Goal: Find specific page/section: Find specific page/section

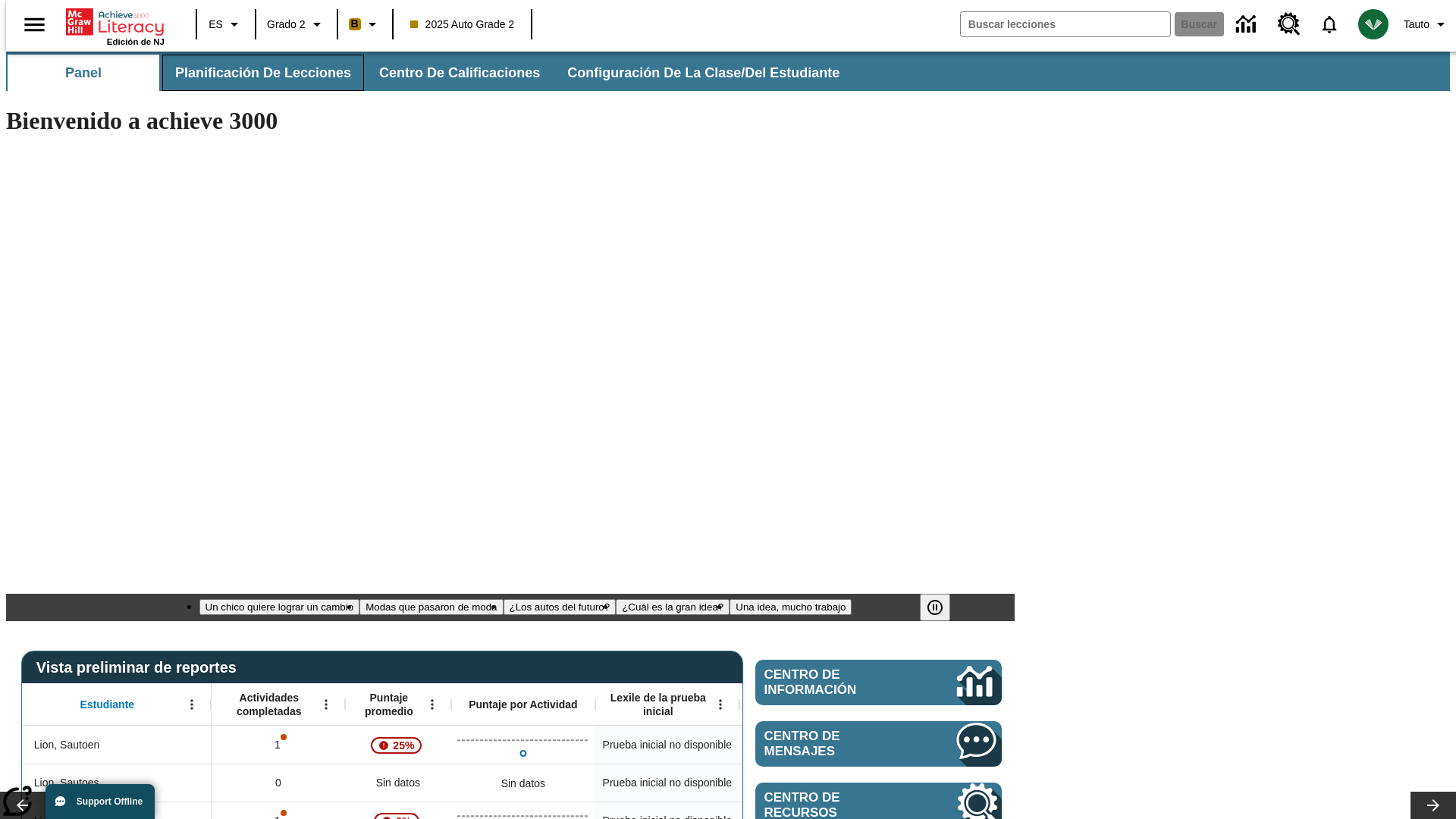
click at [254, 73] on span "Planificación de lecciones" at bounding box center [263, 73] width 176 height 17
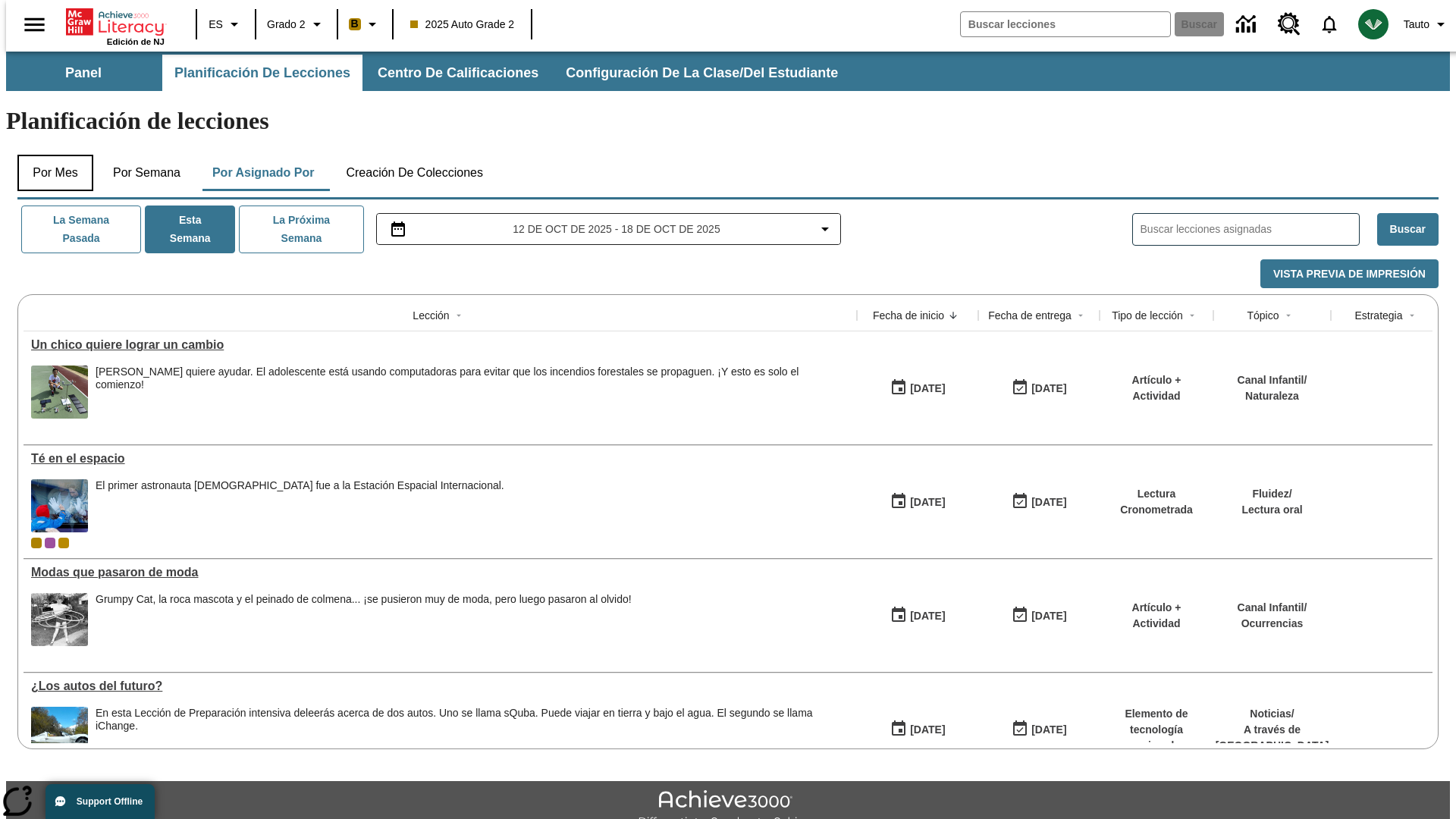
click at [49, 155] on button "Por mes" at bounding box center [55, 173] width 76 height 36
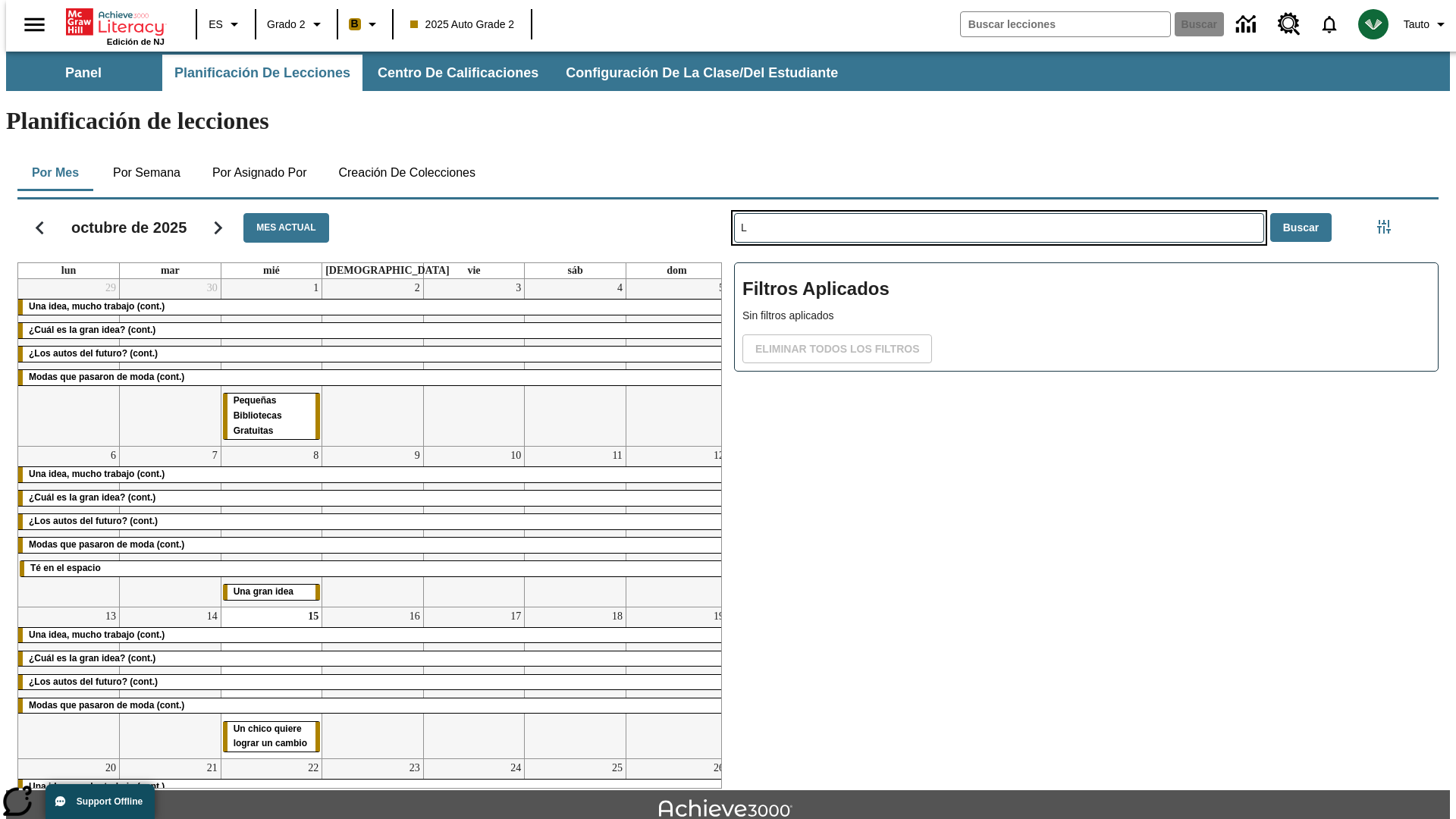
type input "L"
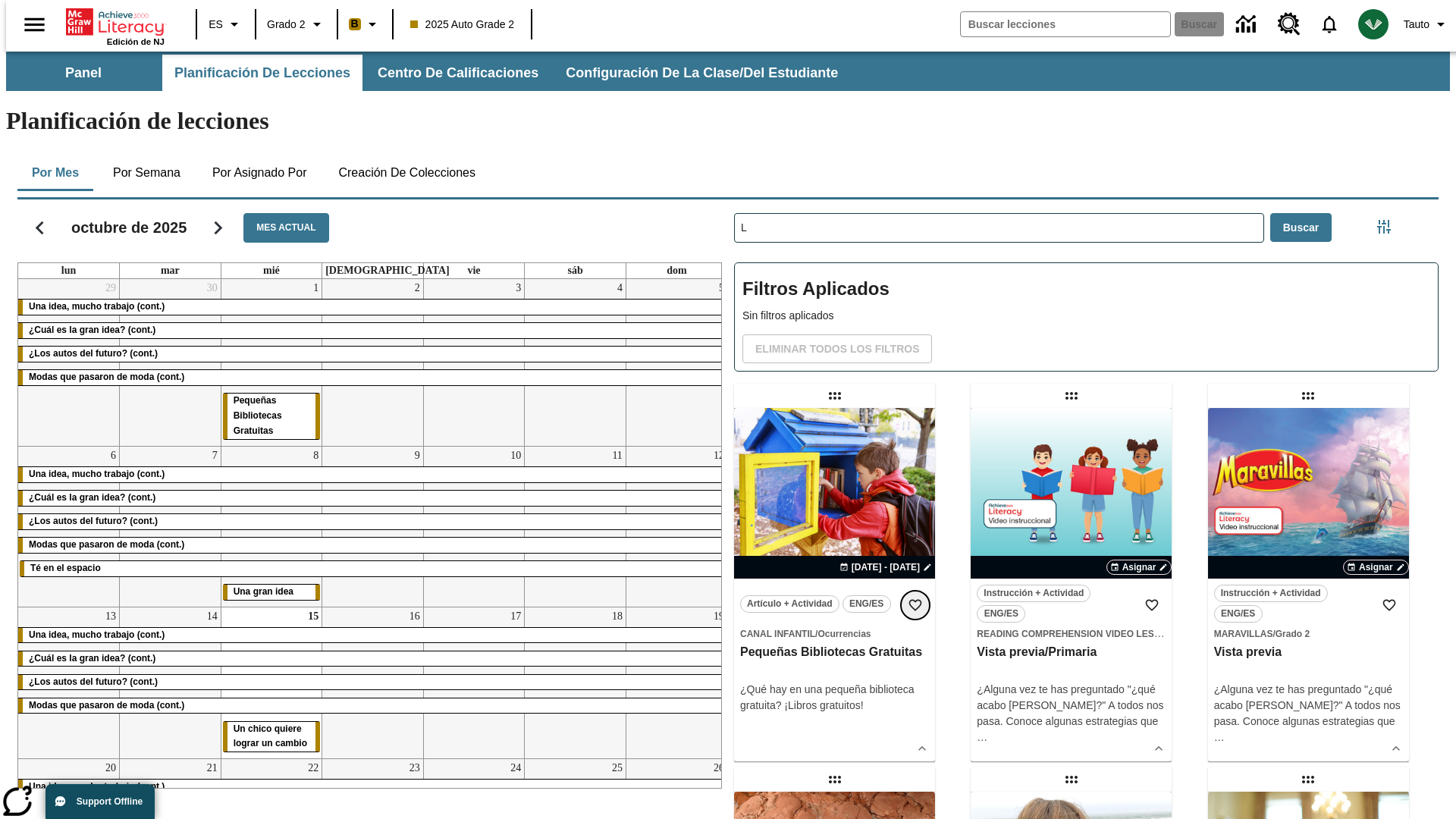
click at [915, 598] on icon "Añadir a mis Favoritas" at bounding box center [915, 605] width 15 height 15
click at [109, 21] on icon "Portada" at bounding box center [116, 22] width 101 height 30
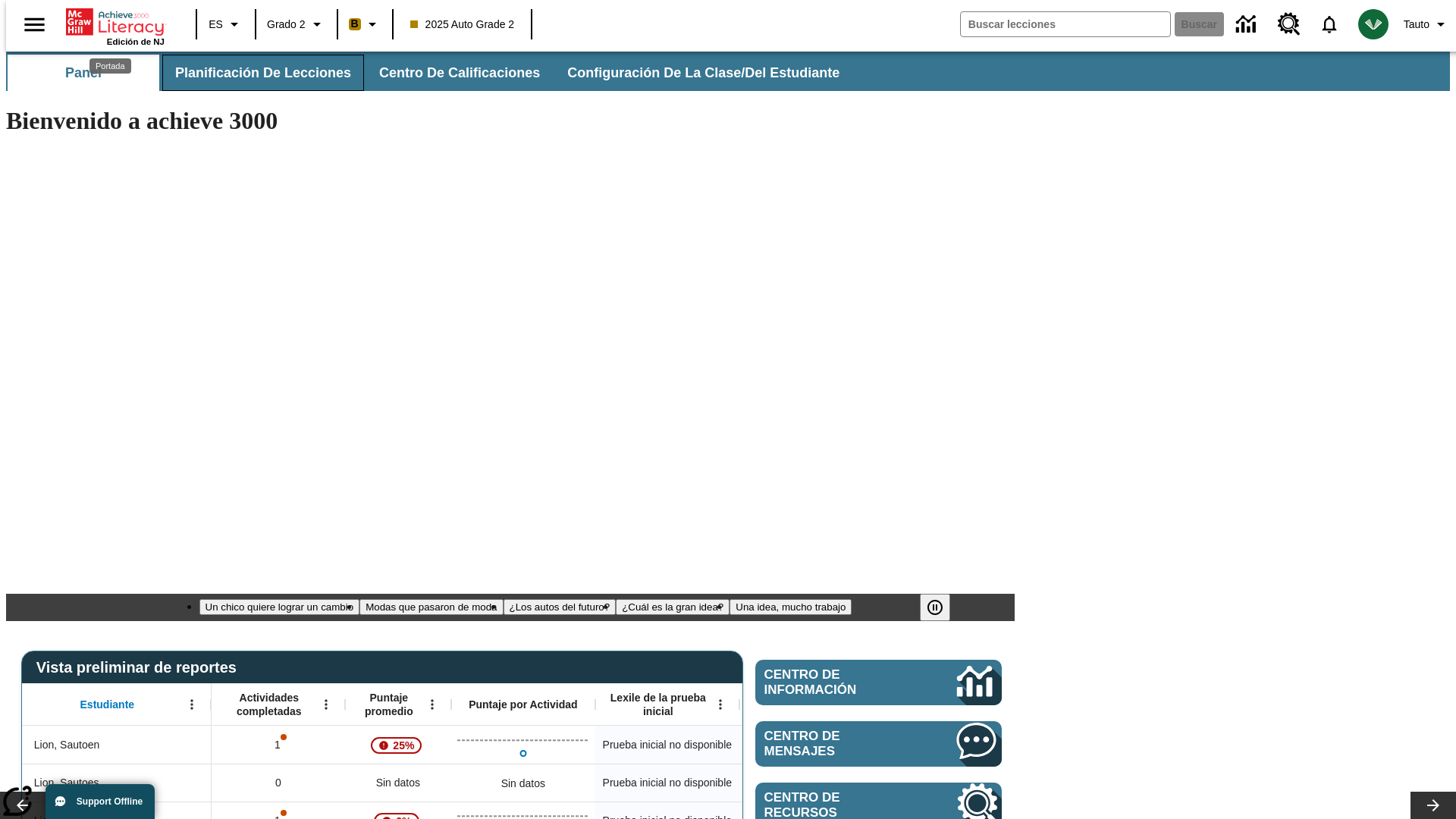
click at [254, 73] on span "Planificación de lecciones" at bounding box center [263, 73] width 176 height 17
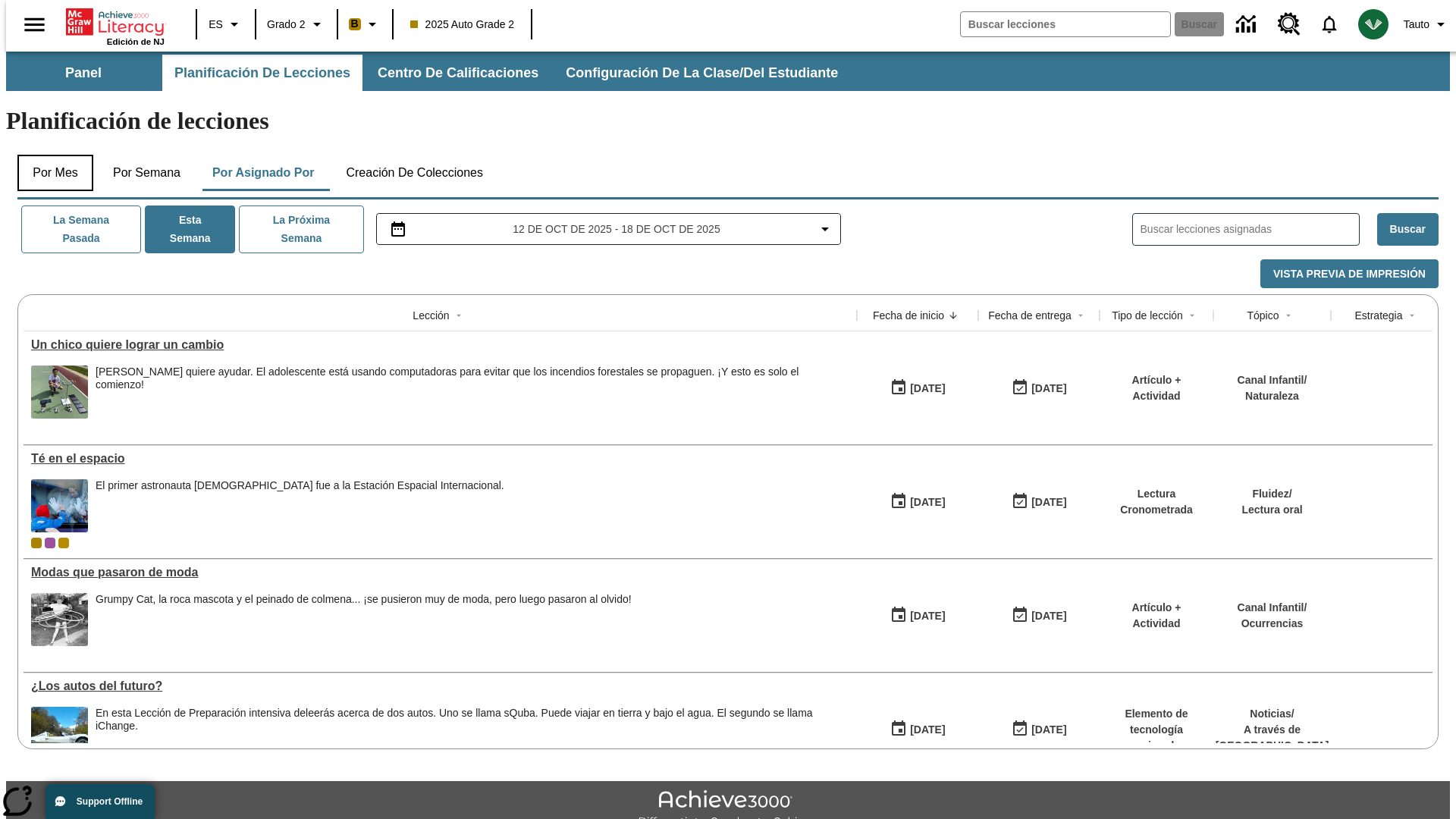
click at [49, 155] on button "Por mes" at bounding box center [55, 173] width 76 height 36
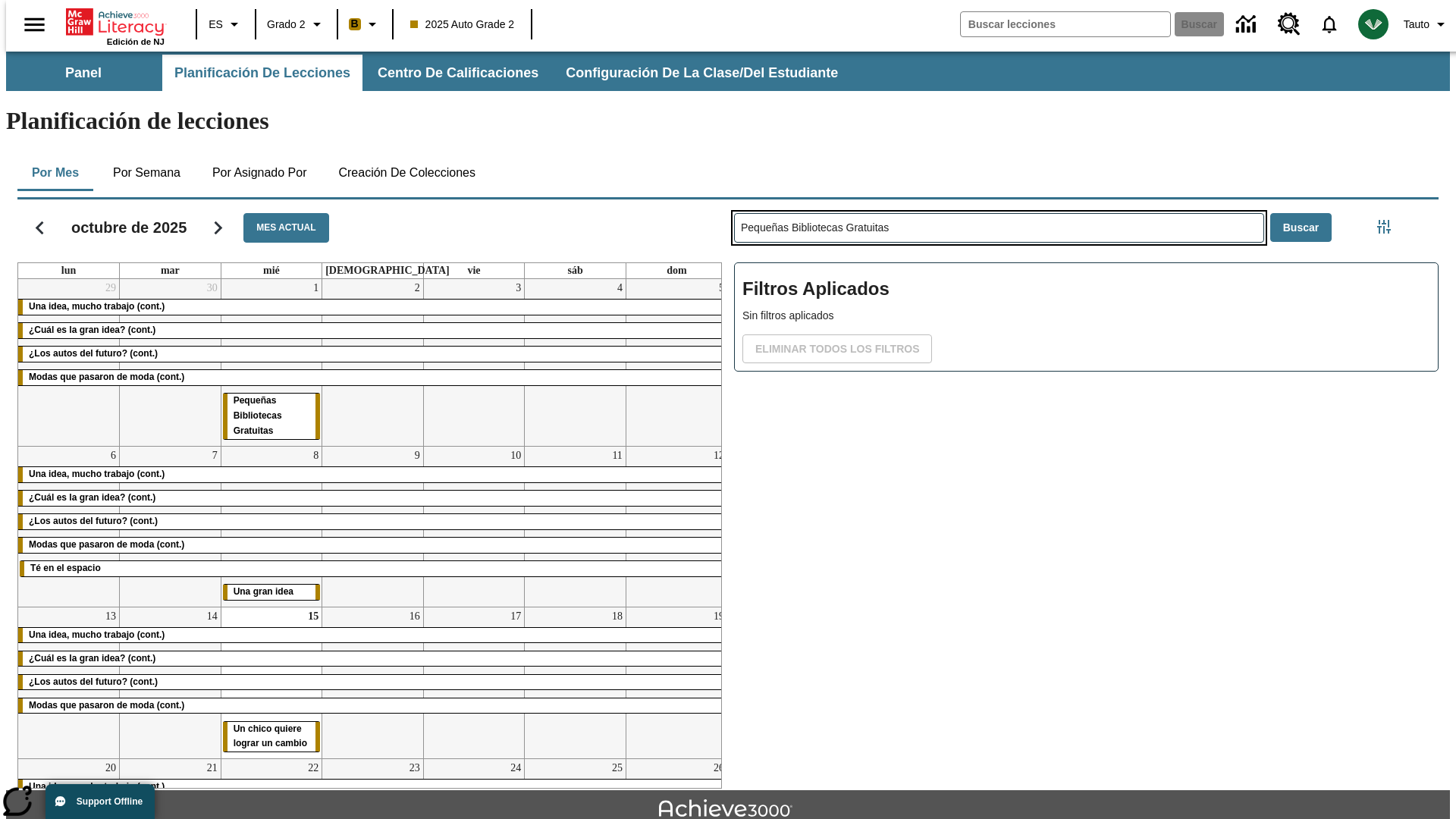
type input "Pequeñas Bibliotecas Gratuitas"
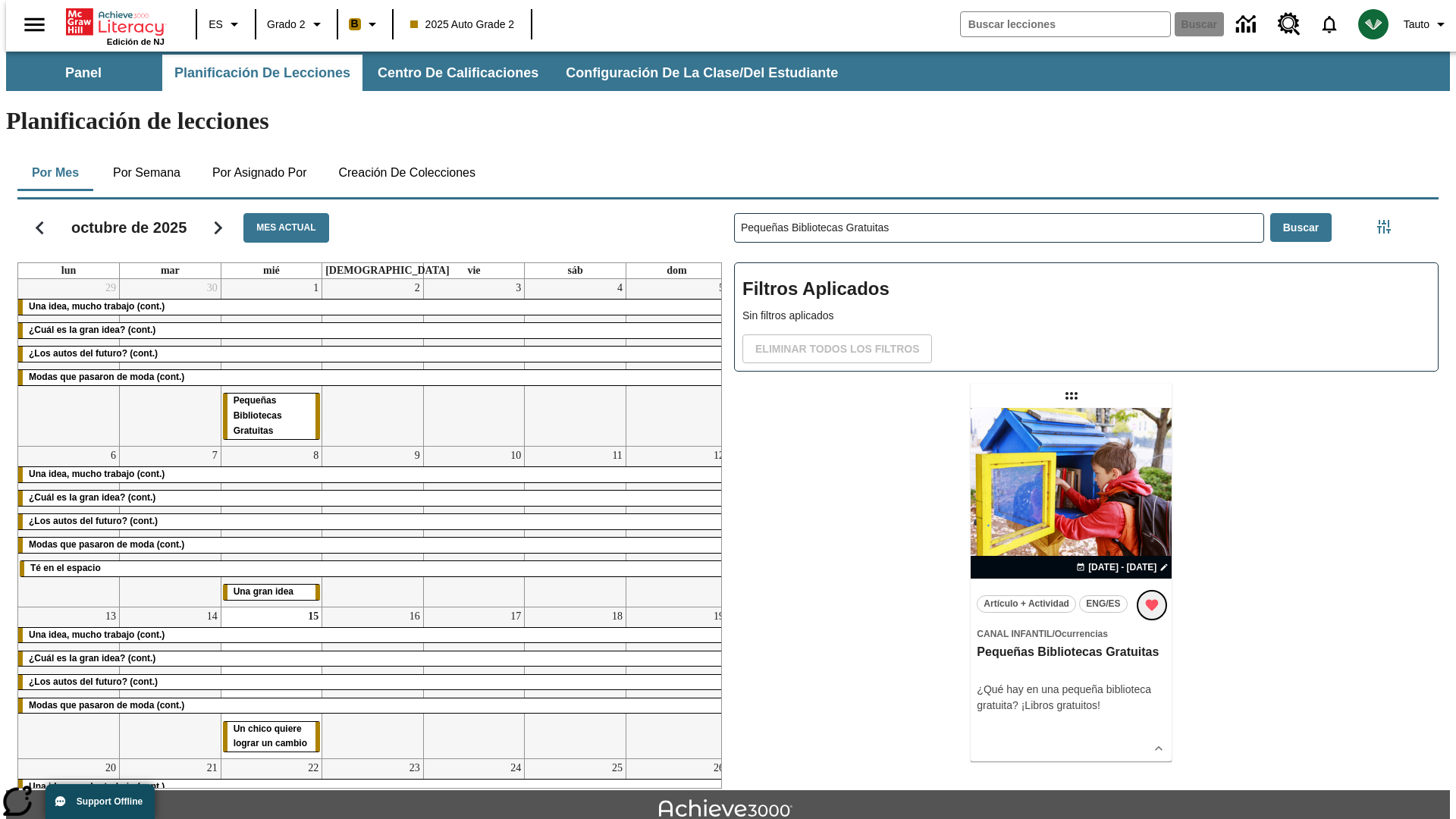
click at [1154, 600] on icon "Remover de Favoritas" at bounding box center [1152, 606] width 13 height 11
click at [109, 21] on icon "Portada" at bounding box center [116, 22] width 101 height 30
